Goal: Communication & Community: Ask a question

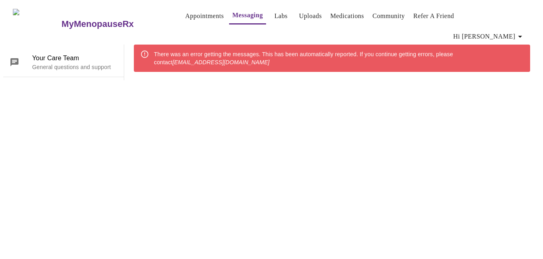
scroll to position [30, 0]
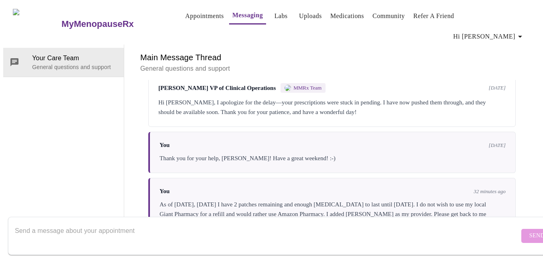
scroll to position [206, 0]
